Goal: Information Seeking & Learning: Learn about a topic

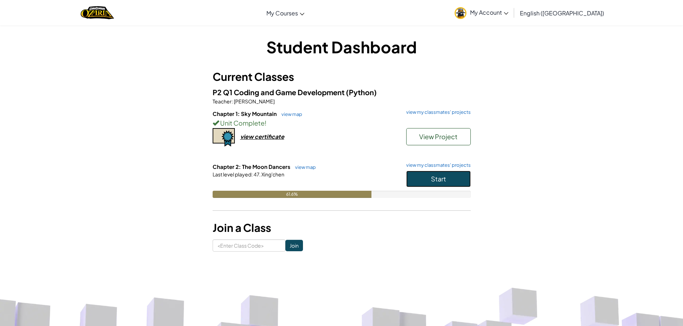
click at [438, 174] on button "Start" at bounding box center [438, 179] width 64 height 16
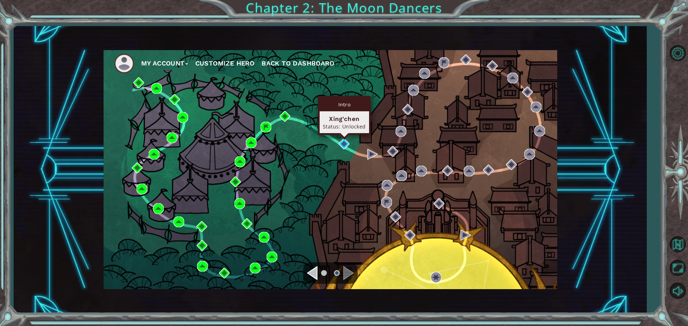
click at [344, 135] on div "Intro Xing'chen Status: Unlocked" at bounding box center [344, 115] width 53 height 39
click at [341, 144] on img at bounding box center [344, 144] width 11 height 11
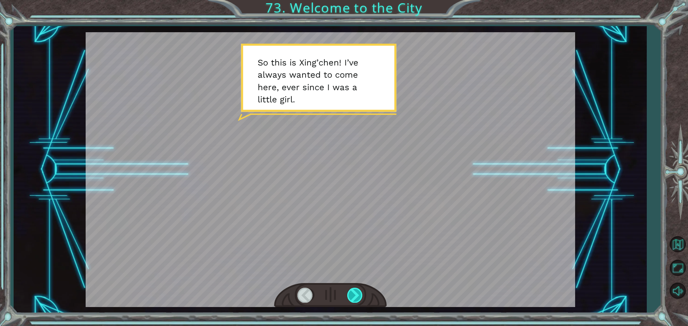
click at [353, 296] on div at bounding box center [355, 295] width 16 height 15
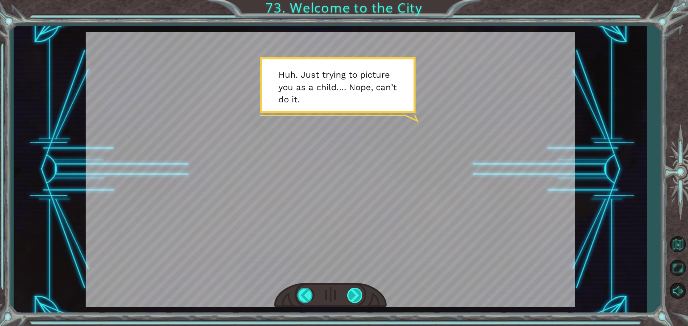
click at [353, 297] on div at bounding box center [355, 295] width 16 height 15
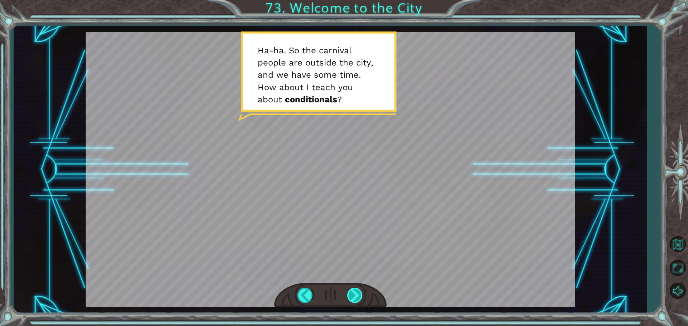
click at [363, 294] on div at bounding box center [355, 295] width 16 height 15
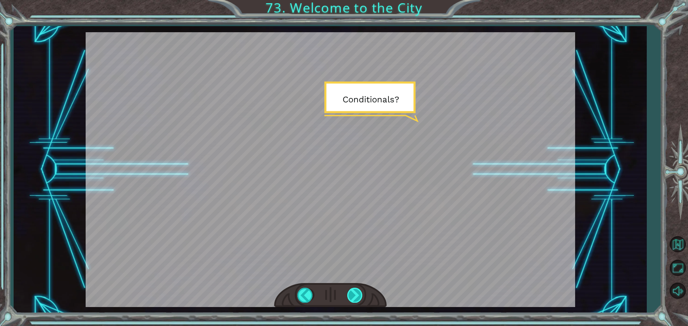
click at [351, 293] on div at bounding box center [355, 295] width 16 height 15
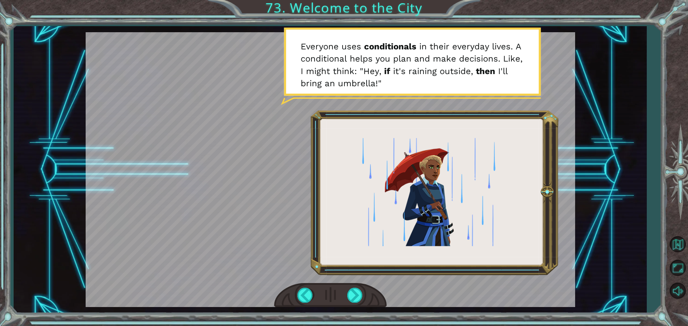
click at [380, 306] on div at bounding box center [330, 295] width 113 height 25
click at [357, 294] on div at bounding box center [355, 295] width 16 height 15
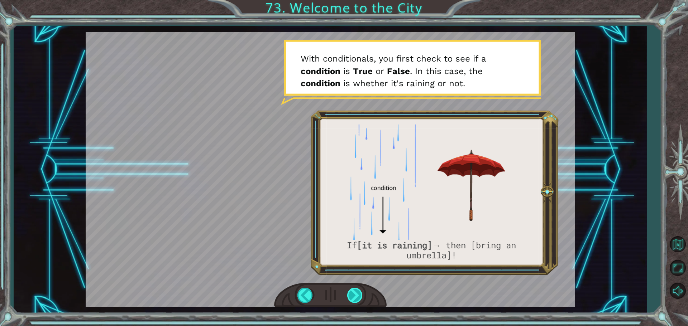
click at [359, 297] on div at bounding box center [355, 295] width 16 height 15
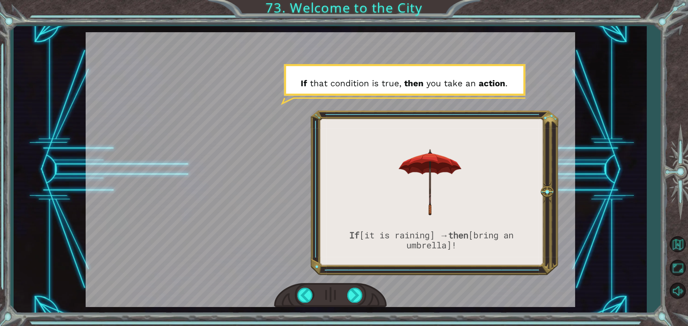
click at [358, 287] on div at bounding box center [330, 295] width 113 height 25
drag, startPoint x: 359, startPoint y: 293, endPoint x: 354, endPoint y: 293, distance: 5.0
click at [355, 293] on div at bounding box center [355, 295] width 16 height 15
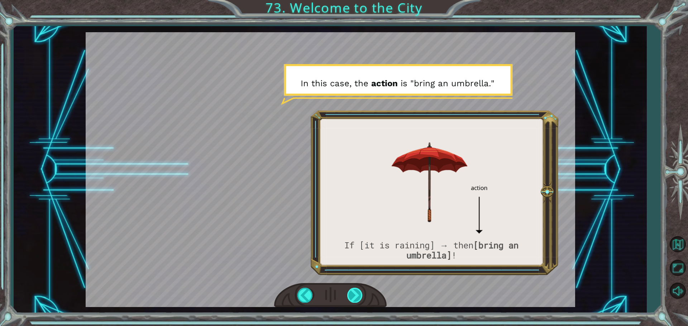
click at [362, 295] on div at bounding box center [355, 295] width 16 height 15
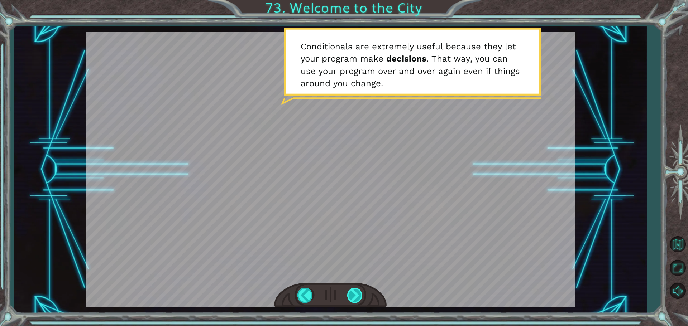
drag, startPoint x: 356, startPoint y: 287, endPoint x: 353, endPoint y: 292, distance: 6.2
click at [353, 292] on div at bounding box center [330, 295] width 113 height 25
click at [353, 292] on div at bounding box center [355, 295] width 16 height 15
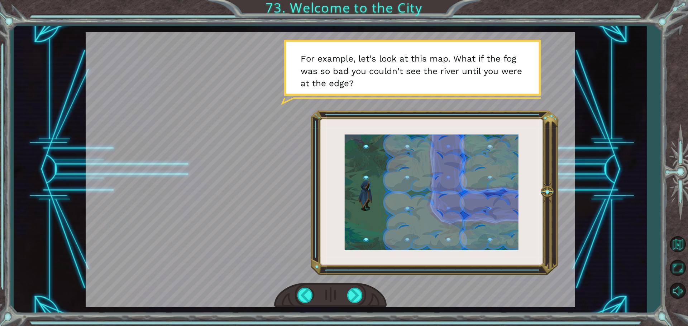
click at [345, 294] on div at bounding box center [330, 295] width 113 height 25
click at [354, 293] on div at bounding box center [355, 295] width 16 height 15
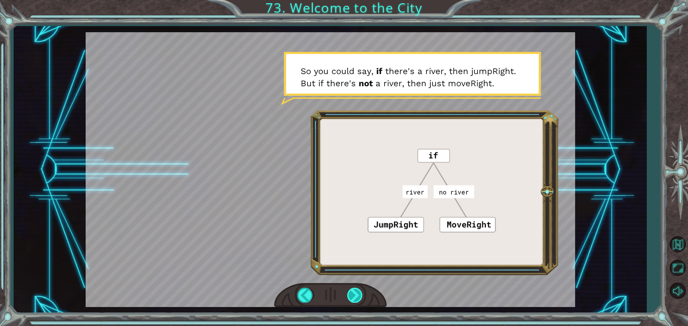
click at [357, 289] on div at bounding box center [355, 295] width 16 height 15
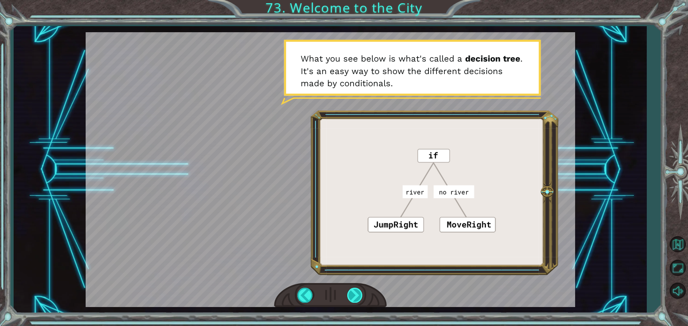
click at [356, 289] on div at bounding box center [355, 295] width 16 height 15
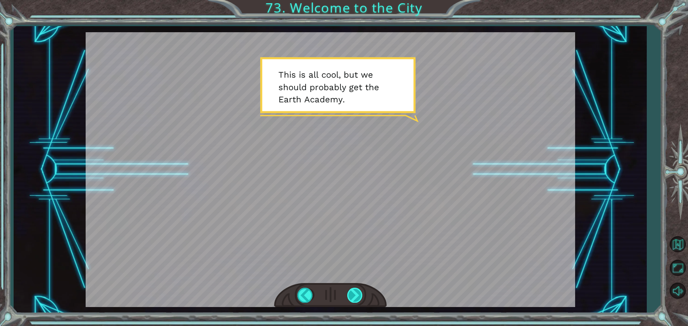
click at [356, 289] on div at bounding box center [355, 295] width 16 height 15
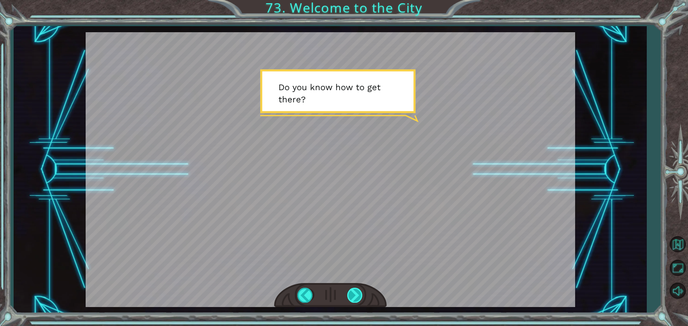
click at [356, 289] on div at bounding box center [355, 295] width 16 height 15
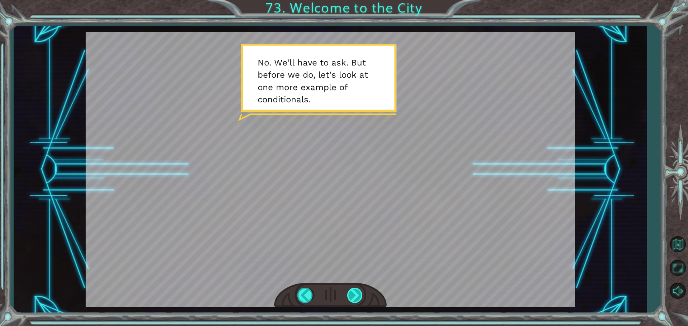
click at [359, 292] on div at bounding box center [355, 295] width 16 height 15
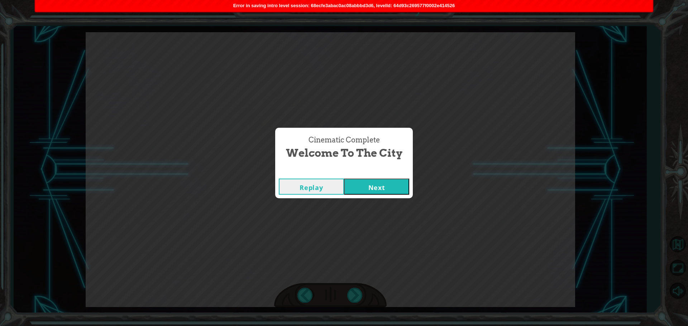
click at [370, 190] on button "Next" at bounding box center [376, 187] width 65 height 16
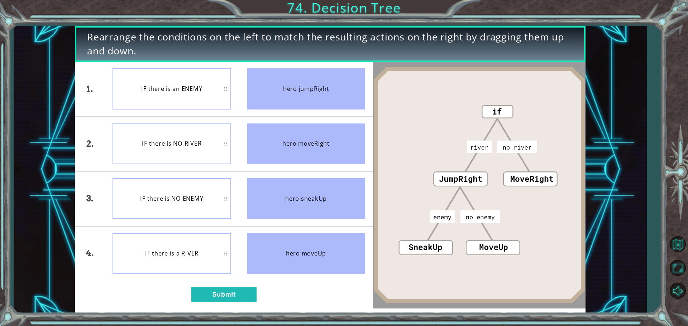
drag, startPoint x: 324, startPoint y: 212, endPoint x: 323, endPoint y: 80, distance: 132.6
click at [323, 80] on ul "hero jumpRight hero moveRight hero sneakUp hero moveUp" at bounding box center [306, 171] width 134 height 219
click at [239, 292] on button "Submit" at bounding box center [223, 295] width 65 height 14
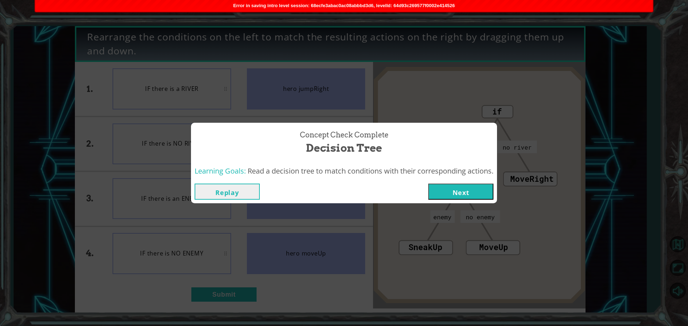
click at [483, 192] on button "Next" at bounding box center [460, 192] width 65 height 16
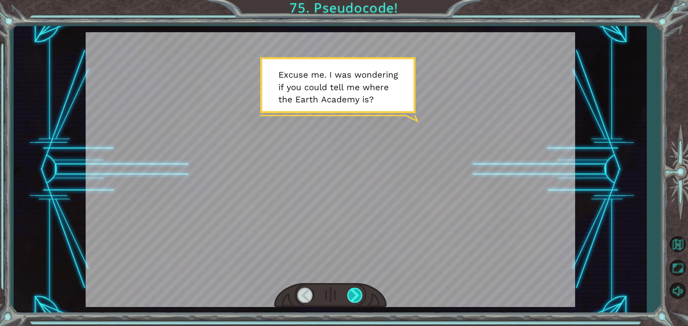
click at [348, 297] on div at bounding box center [355, 295] width 16 height 15
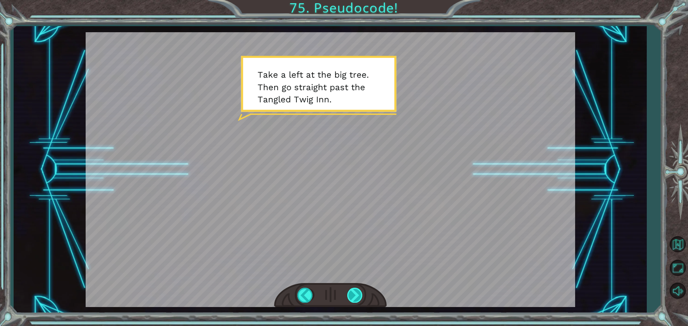
click at [349, 295] on div at bounding box center [355, 295] width 16 height 15
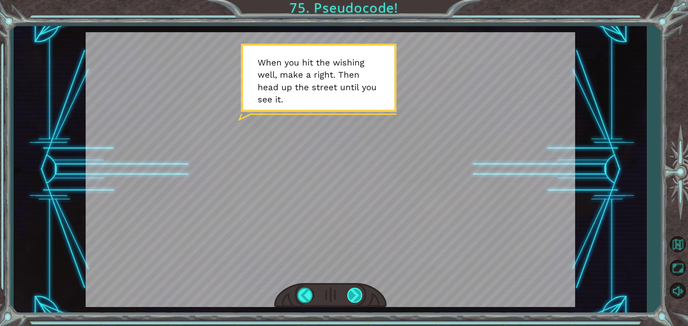
click at [352, 292] on div at bounding box center [355, 295] width 16 height 15
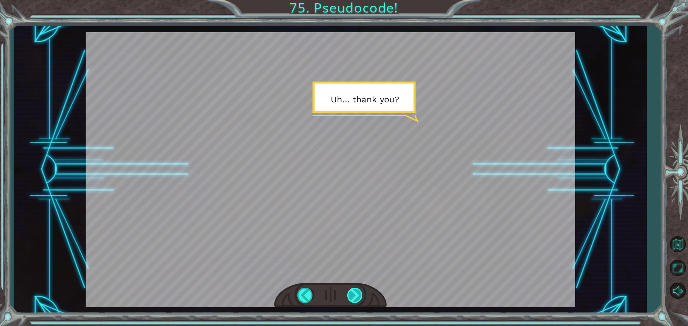
click at [352, 292] on div at bounding box center [355, 295] width 16 height 15
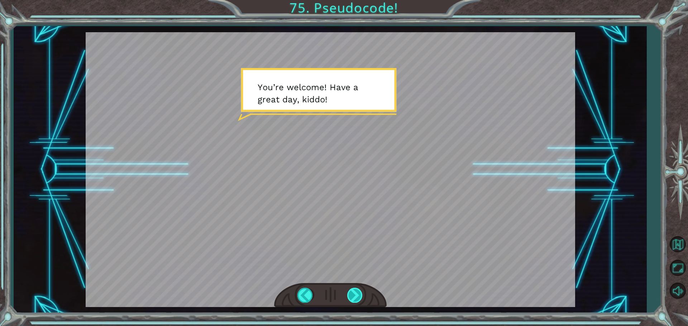
click at [351, 293] on div at bounding box center [355, 295] width 16 height 15
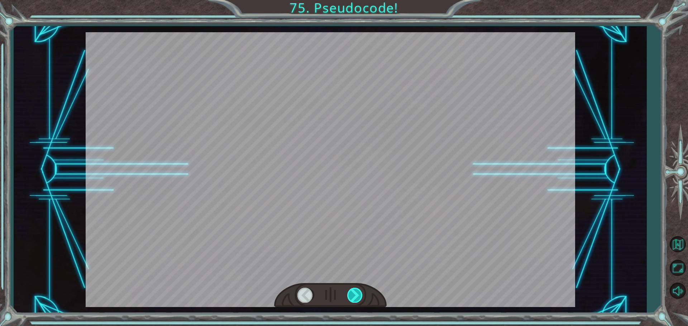
click at [351, 293] on div at bounding box center [355, 295] width 16 height 15
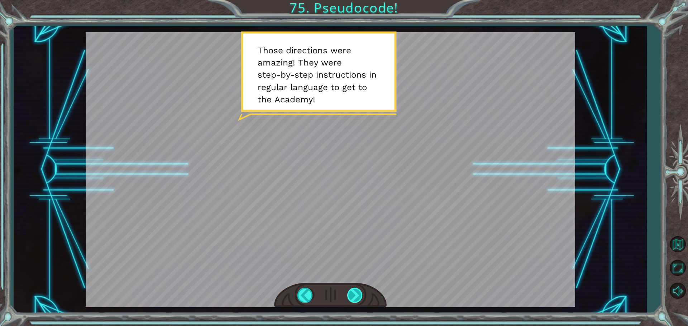
click at [353, 298] on div at bounding box center [355, 295] width 16 height 15
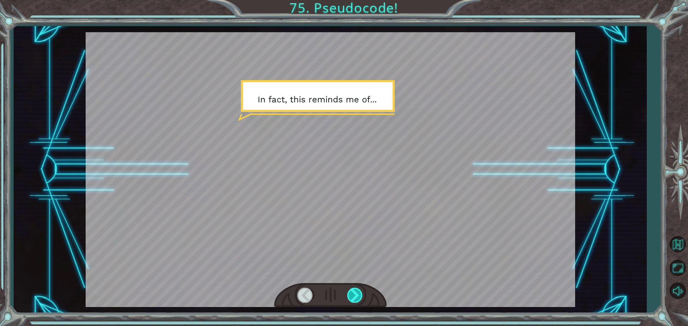
click at [353, 298] on div at bounding box center [355, 295] width 16 height 15
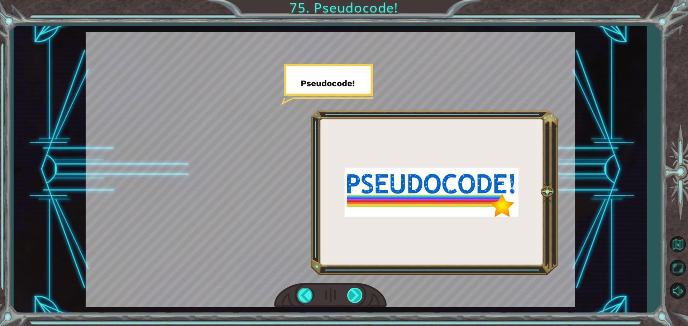
click at [353, 298] on div at bounding box center [355, 295] width 16 height 15
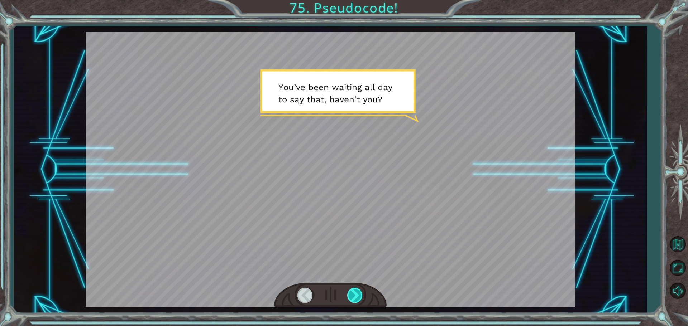
click at [353, 298] on div at bounding box center [355, 295] width 16 height 15
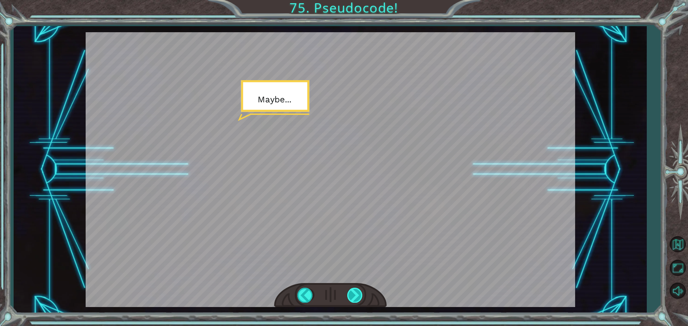
click at [354, 298] on div at bounding box center [355, 295] width 16 height 15
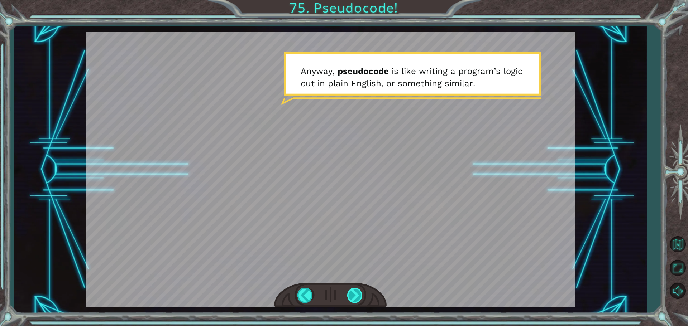
click at [355, 295] on div at bounding box center [355, 295] width 16 height 15
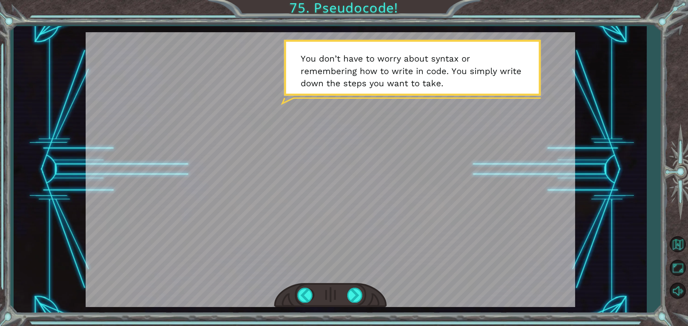
click at [345, 310] on div "E x c u s e m e . I w a s w o n d e r i n g i f y o u c o u l d t e l l m e w h…" at bounding box center [330, 169] width 633 height 287
click at [362, 293] on div at bounding box center [355, 295] width 16 height 15
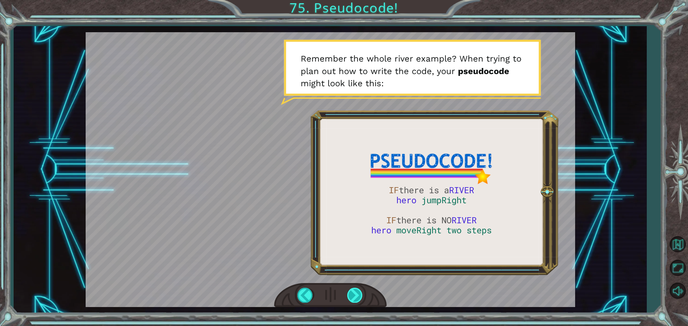
click at [358, 297] on div at bounding box center [355, 295] width 16 height 15
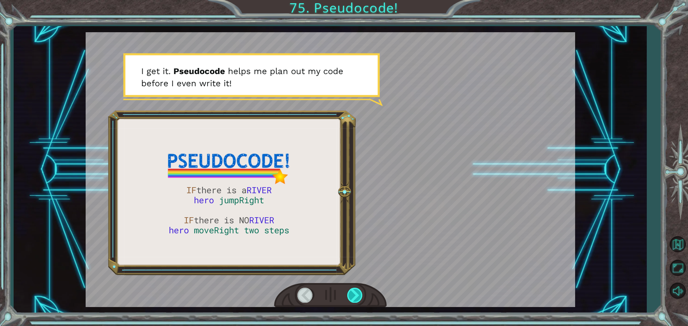
click at [354, 300] on div at bounding box center [355, 295] width 16 height 15
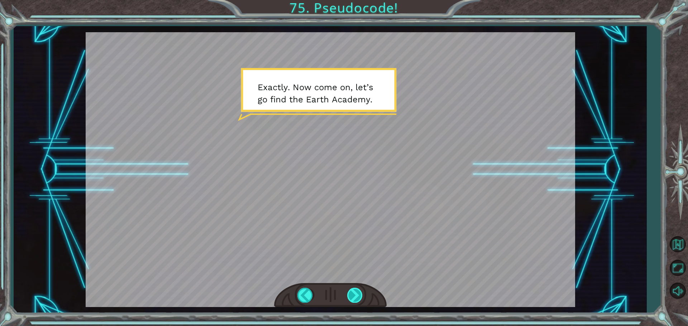
click at [357, 293] on div at bounding box center [355, 295] width 16 height 15
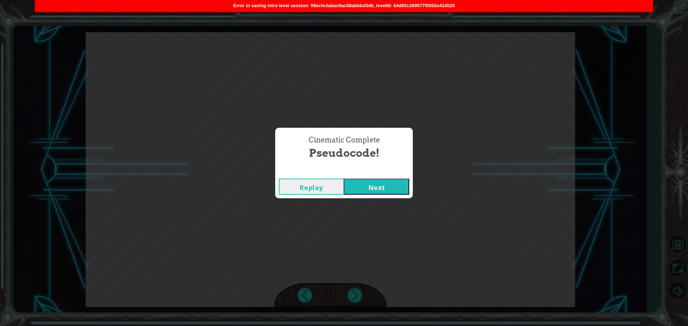
click at [359, 185] on button "Next" at bounding box center [376, 187] width 65 height 16
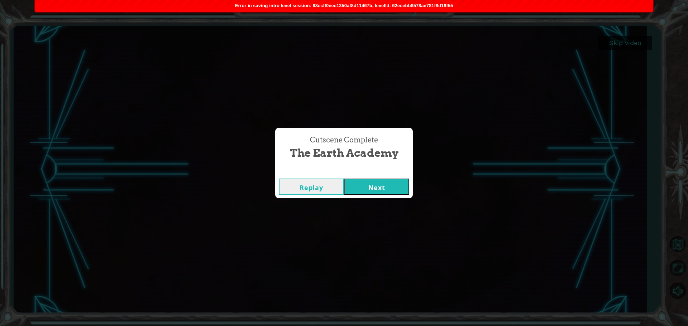
click at [371, 182] on button "Next" at bounding box center [376, 187] width 65 height 16
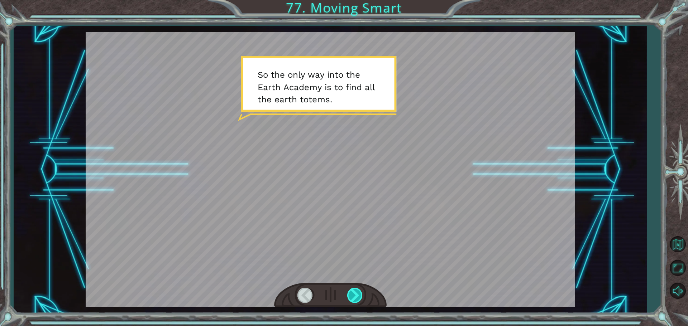
click at [349, 293] on div at bounding box center [355, 295] width 16 height 15
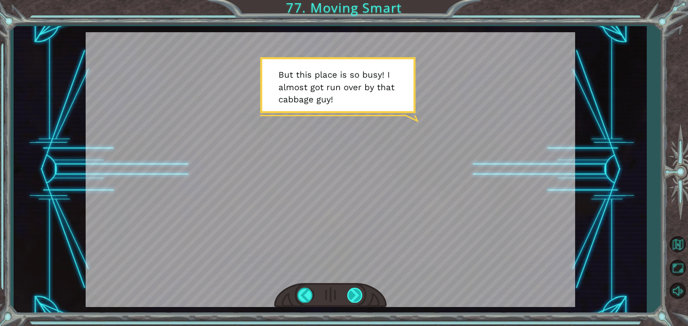
click at [349, 293] on div at bounding box center [355, 295] width 16 height 15
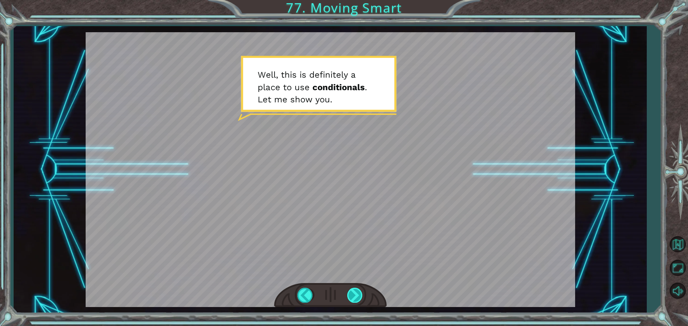
click at [354, 295] on div at bounding box center [355, 295] width 16 height 15
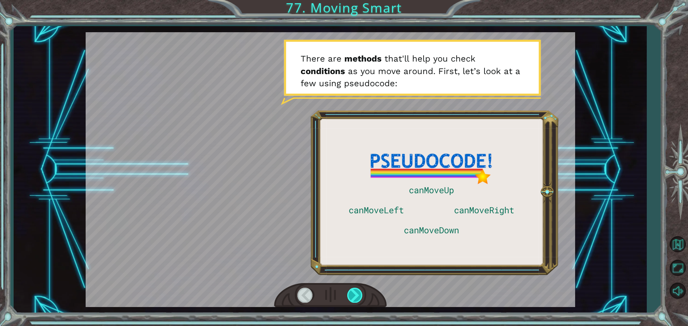
click at [355, 293] on div at bounding box center [355, 295] width 16 height 15
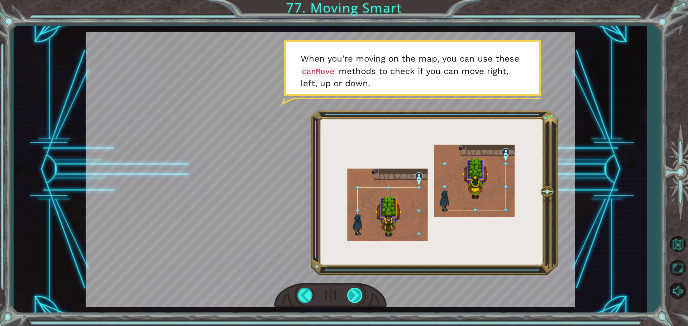
click at [355, 293] on div at bounding box center [355, 295] width 16 height 15
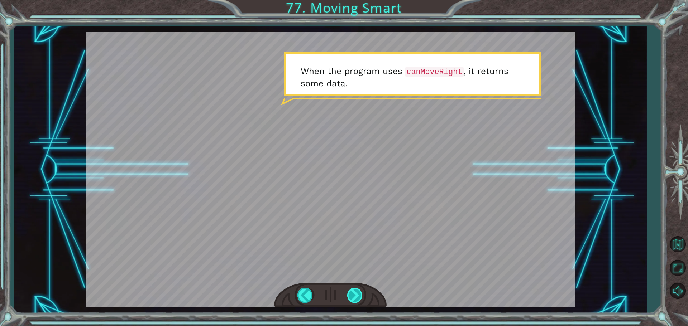
click at [355, 293] on div at bounding box center [355, 295] width 16 height 15
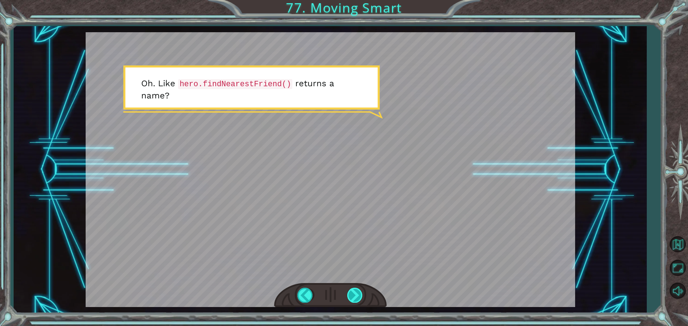
click at [355, 293] on div at bounding box center [355, 295] width 16 height 15
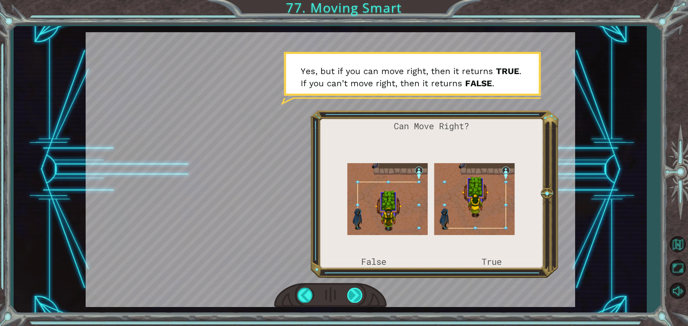
click at [355, 293] on div at bounding box center [355, 295] width 16 height 15
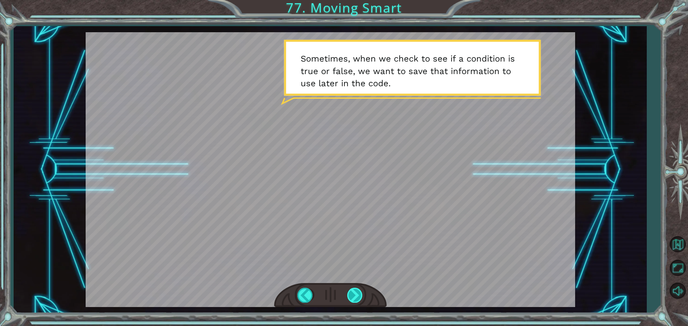
click at [351, 295] on div at bounding box center [355, 295] width 16 height 15
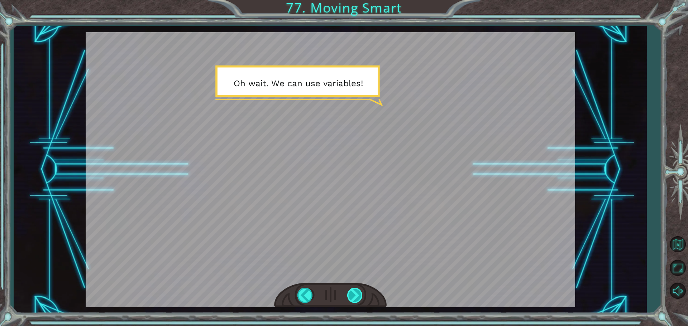
drag, startPoint x: 351, startPoint y: 295, endPoint x: 350, endPoint y: 300, distance: 5.1
click at [350, 300] on div at bounding box center [355, 295] width 16 height 15
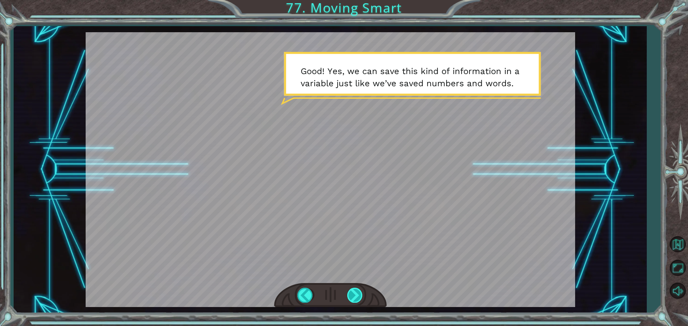
click at [350, 294] on div at bounding box center [355, 295] width 16 height 15
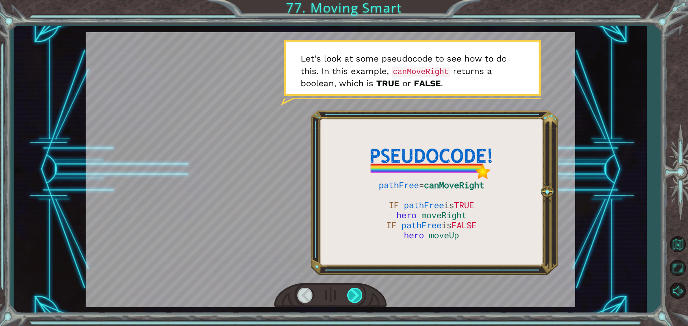
click at [350, 294] on div at bounding box center [355, 295] width 16 height 15
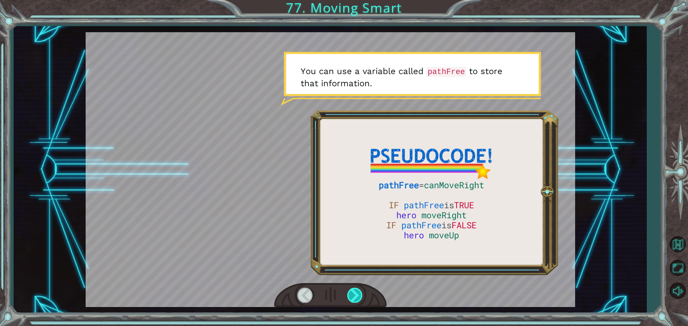
click at [350, 294] on div at bounding box center [355, 295] width 16 height 15
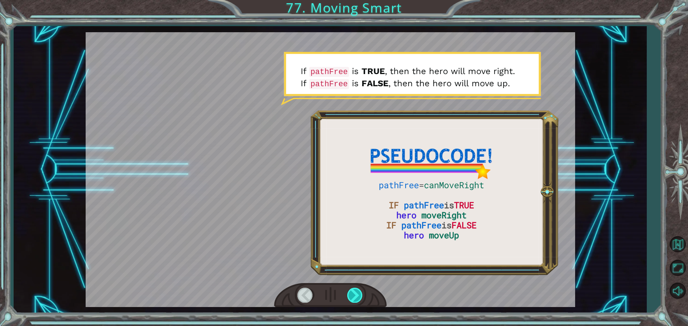
click at [350, 294] on div at bounding box center [355, 295] width 16 height 15
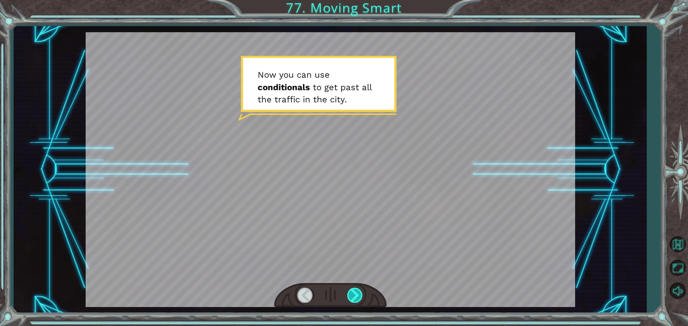
click at [350, 292] on div at bounding box center [355, 295] width 16 height 15
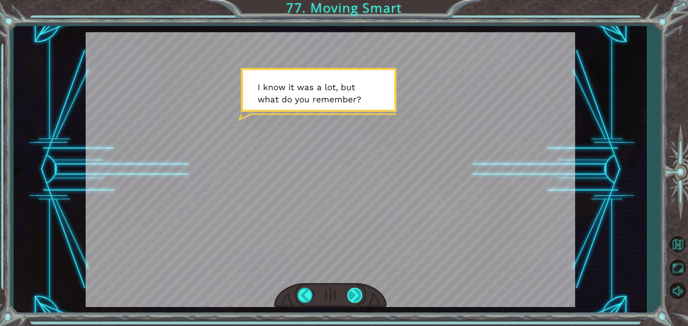
click at [348, 292] on div at bounding box center [355, 295] width 16 height 15
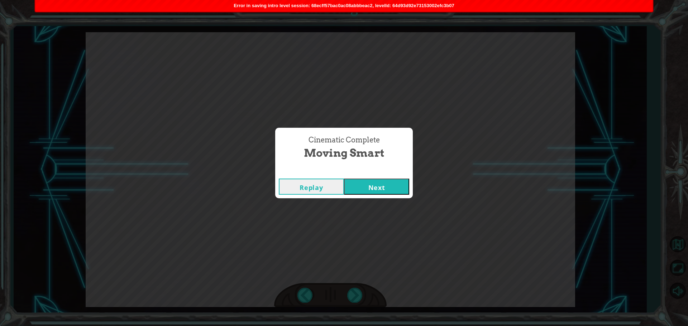
click at [365, 188] on button "Next" at bounding box center [376, 187] width 65 height 16
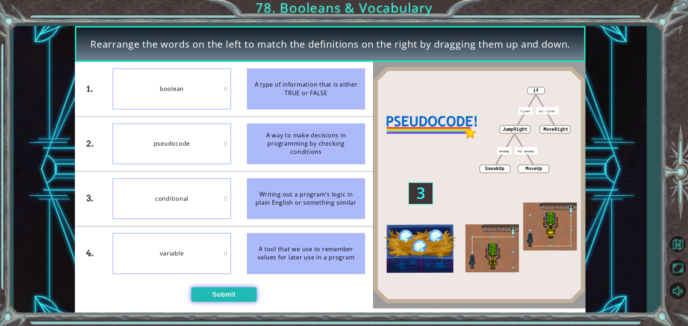
click at [225, 299] on button "Submit" at bounding box center [223, 295] width 65 height 14
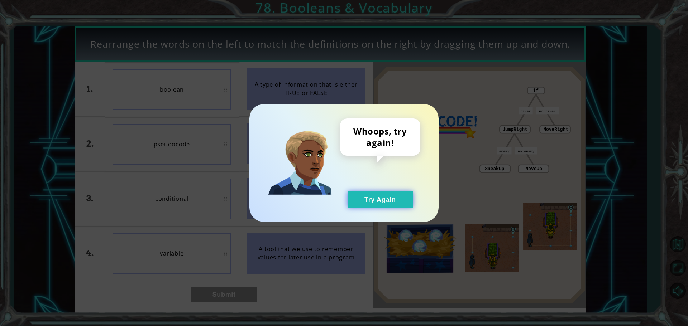
click at [372, 199] on button "Try Again" at bounding box center [380, 200] width 65 height 16
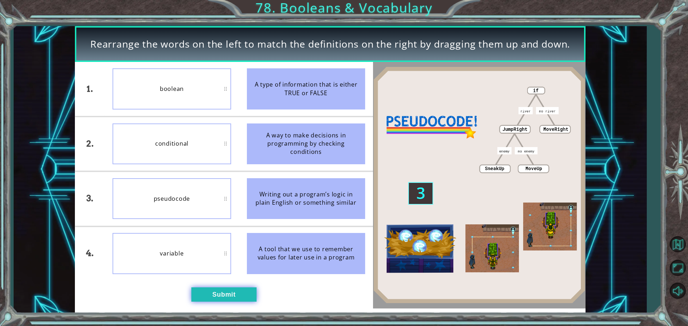
click at [230, 292] on button "Submit" at bounding box center [223, 295] width 65 height 14
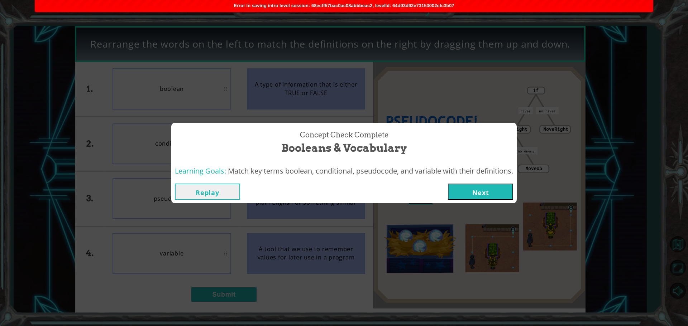
click at [488, 186] on button "Next" at bounding box center [480, 192] width 65 height 16
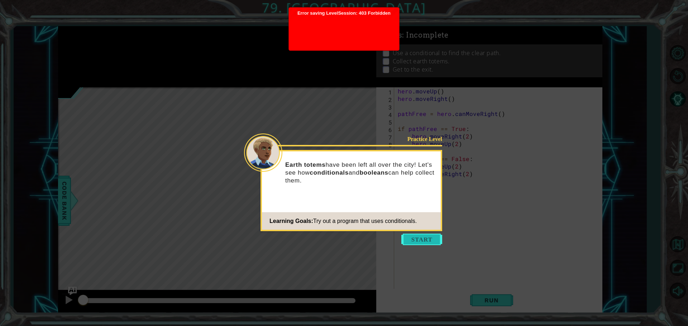
click at [430, 239] on button "Start" at bounding box center [421, 239] width 41 height 11
